Goal: Task Accomplishment & Management: Manage account settings

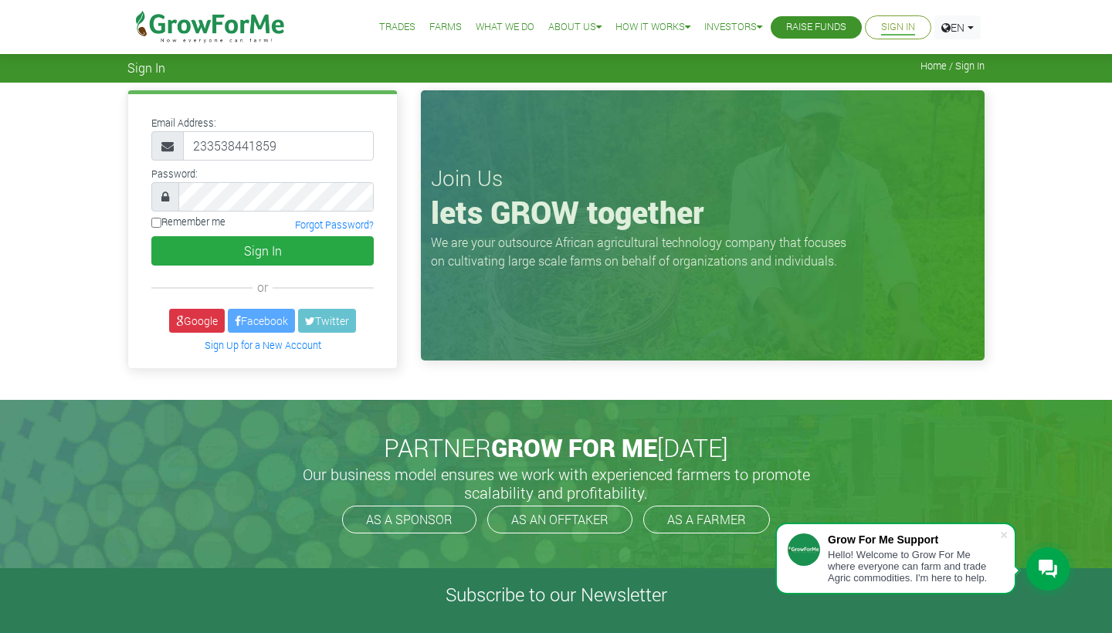
type input "233538441859"
click at [158, 223] on input "Remember me" at bounding box center [156, 223] width 10 height 10
checkbox input "true"
click at [218, 247] on button "Sign In" at bounding box center [262, 250] width 222 height 29
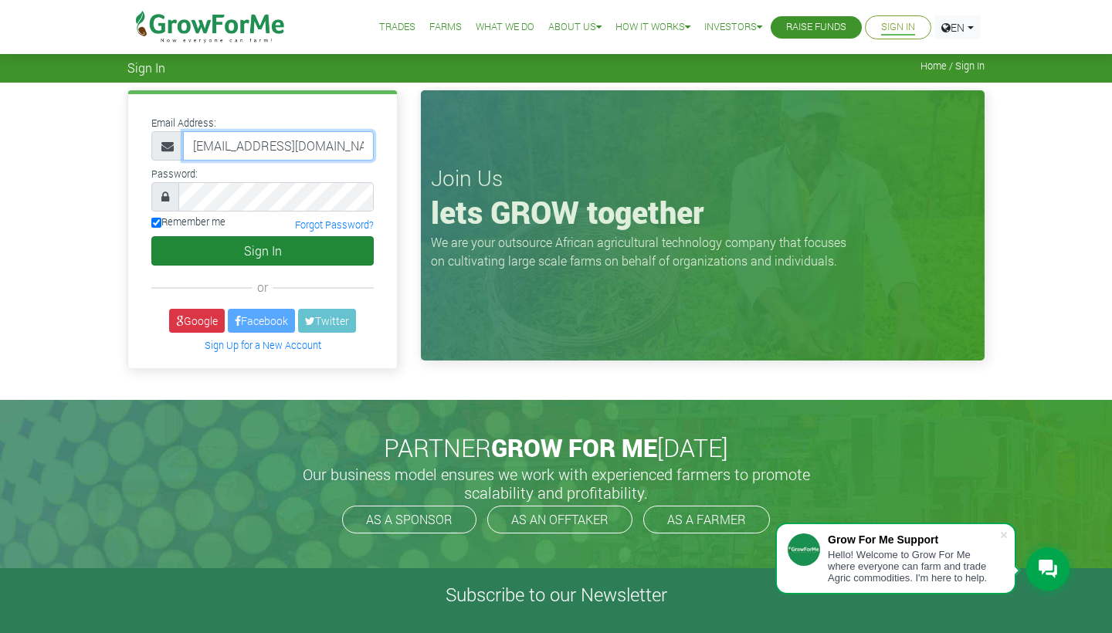
type input "233538441859@growforme.com"
click at [292, 255] on button "Sign In" at bounding box center [262, 250] width 222 height 29
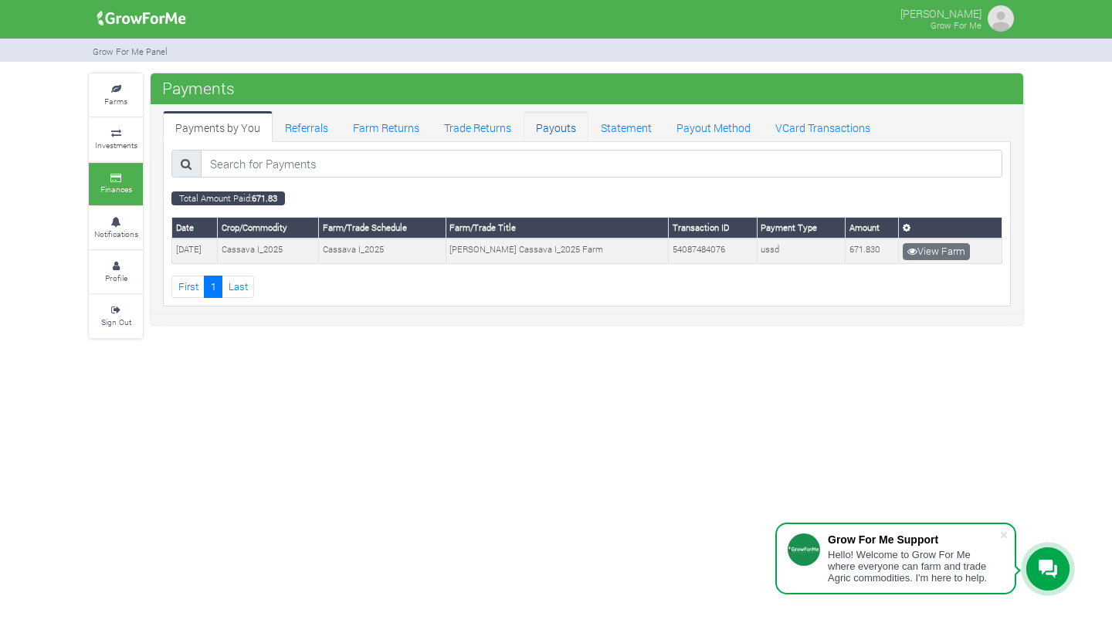
click at [551, 124] on link "Payouts" at bounding box center [556, 126] width 65 height 31
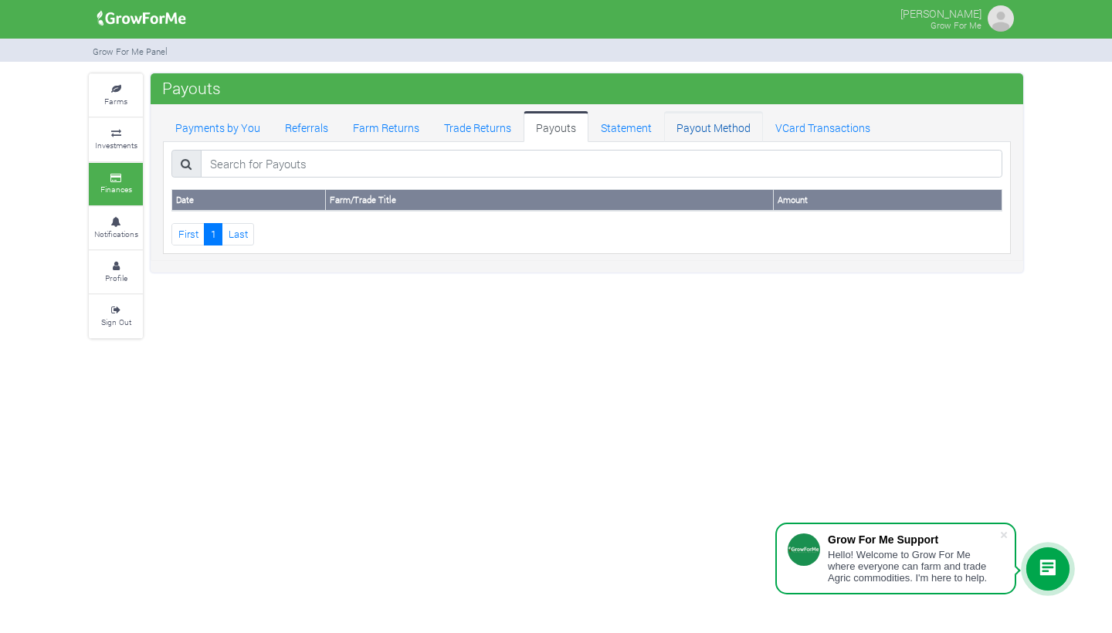
click at [704, 124] on link "Payout Method" at bounding box center [713, 126] width 99 height 31
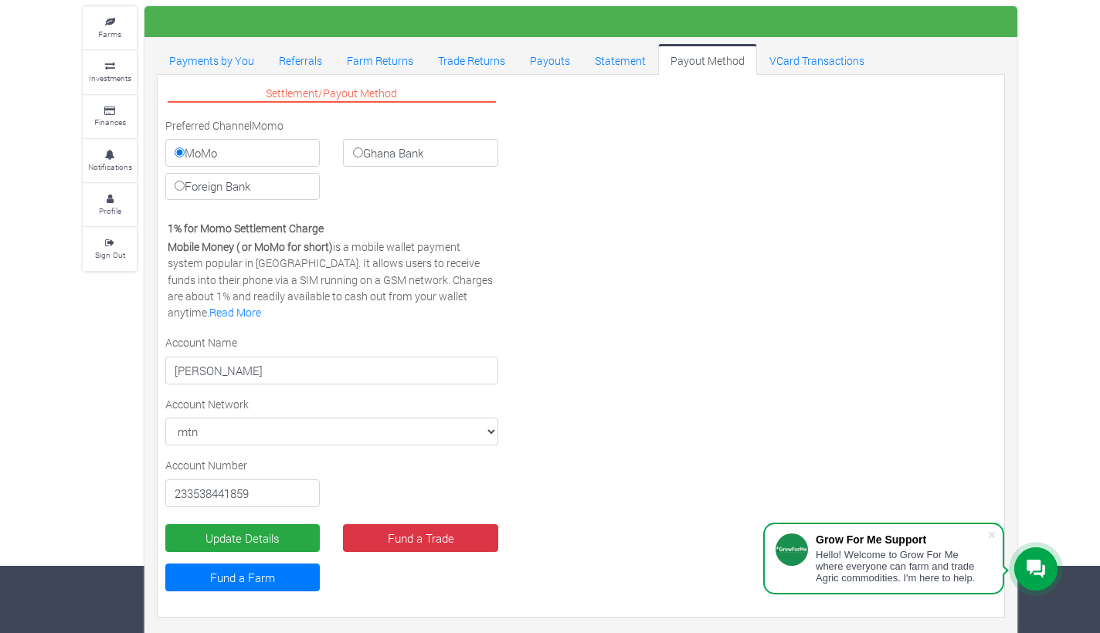
scroll to position [66, 0]
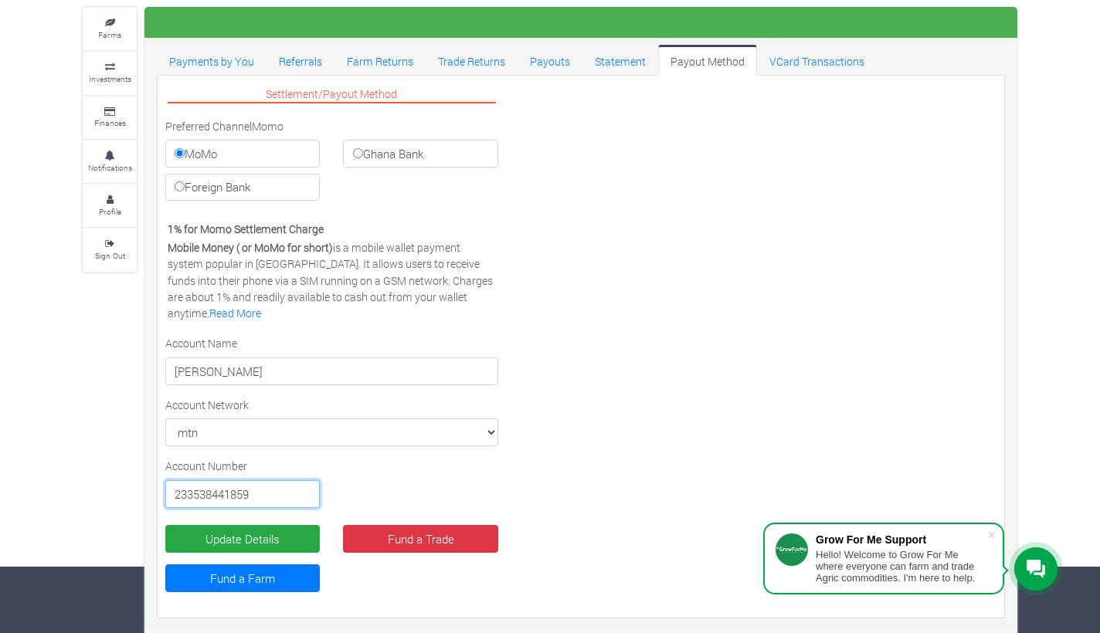
drag, startPoint x: 257, startPoint y: 489, endPoint x: 177, endPoint y: 475, distance: 81.5
click at [177, 475] on div "Account Number 233538441859" at bounding box center [243, 483] width 178 height 50
click at [194, 492] on input "233538441859" at bounding box center [242, 494] width 154 height 28
click at [218, 493] on input "233538441859" at bounding box center [242, 494] width 154 height 28
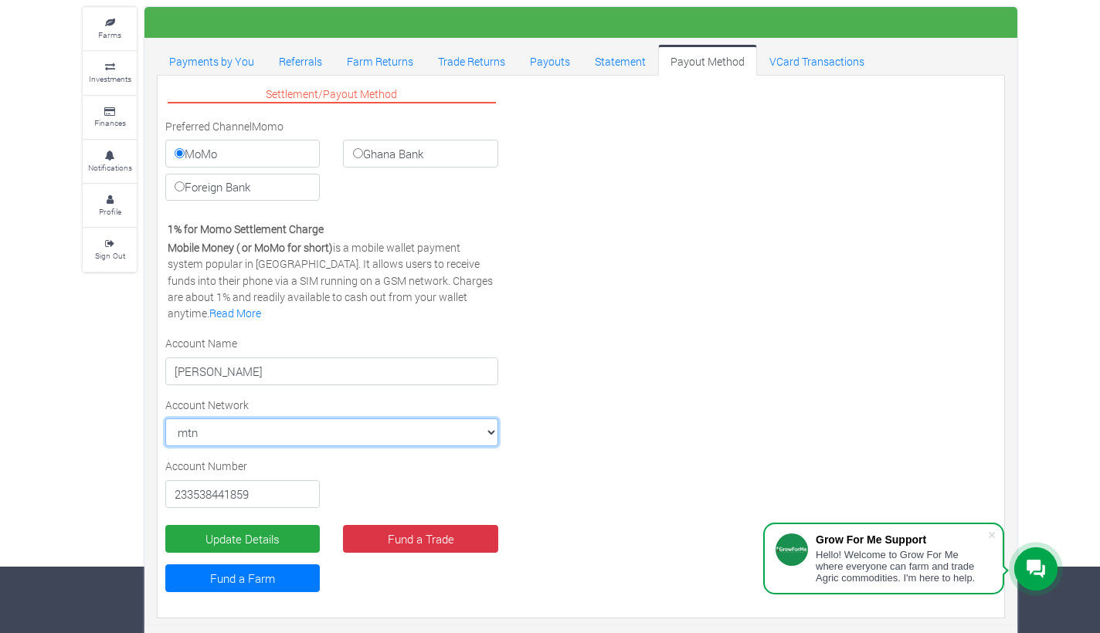
select select "VODAFONE"
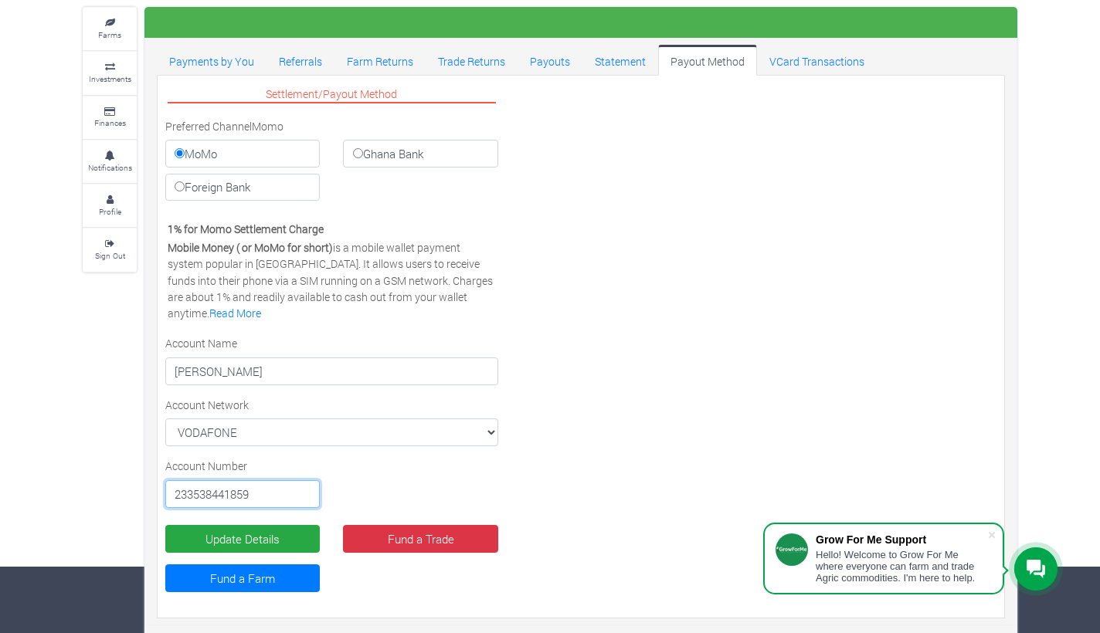
click at [259, 490] on input "233538441859" at bounding box center [242, 494] width 154 height 28
type input "233208250842"
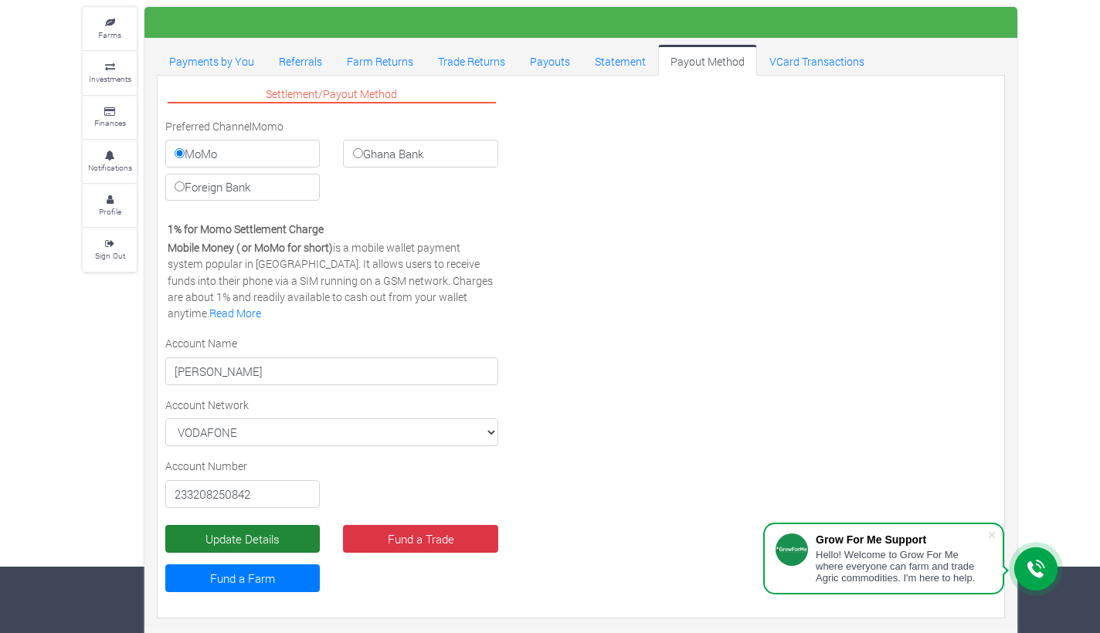
click at [286, 537] on button "Update Details" at bounding box center [242, 539] width 154 height 28
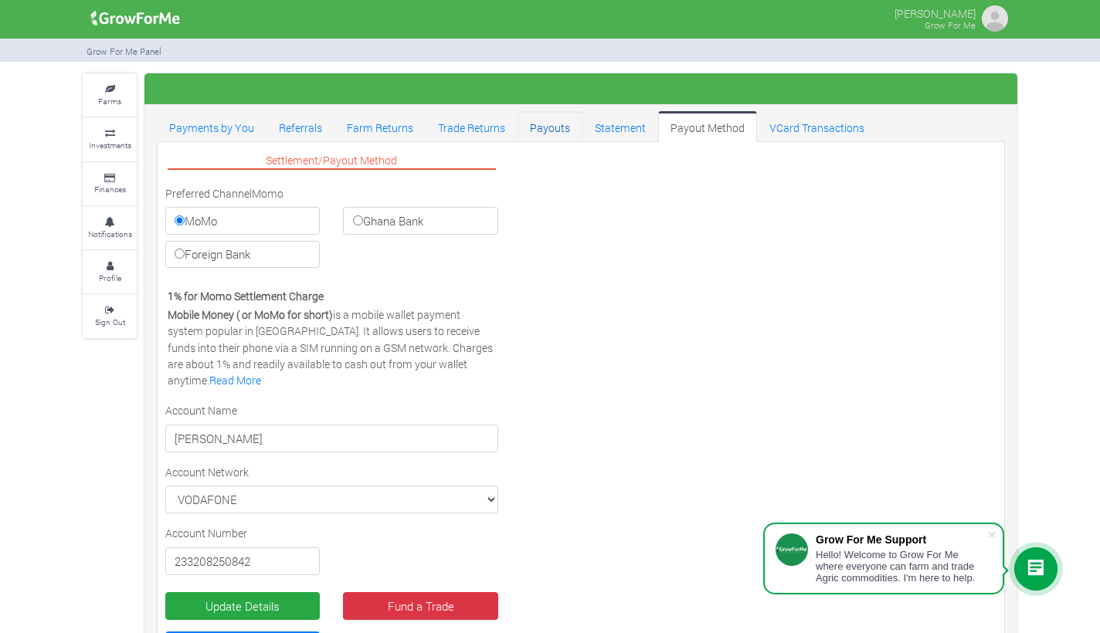
click at [540, 128] on link "Payouts" at bounding box center [549, 126] width 65 height 31
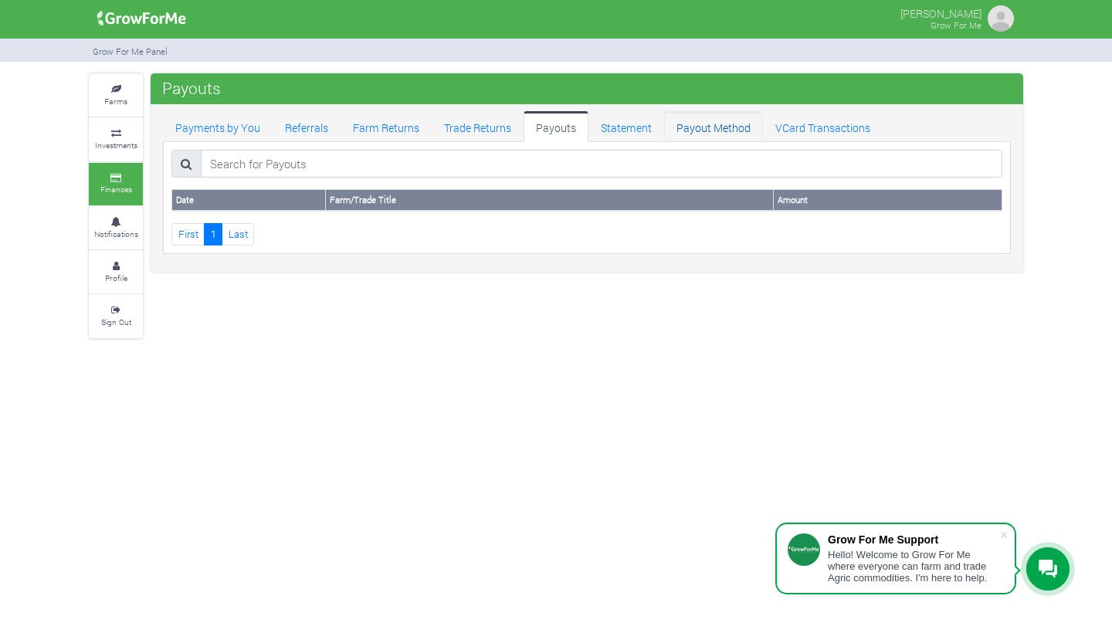
click at [714, 130] on link "Payout Method" at bounding box center [713, 126] width 99 height 31
